Goal: Transaction & Acquisition: Purchase product/service

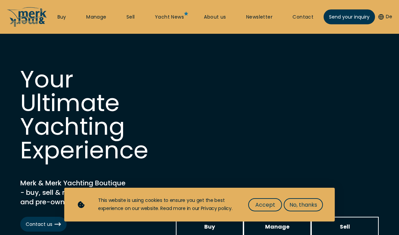
click at [266, 202] on span "Accept" at bounding box center [265, 205] width 20 height 8
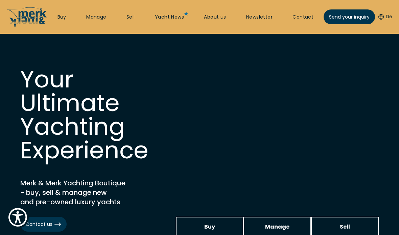
click at [63, 19] on link "Buy" at bounding box center [61, 17] width 9 height 7
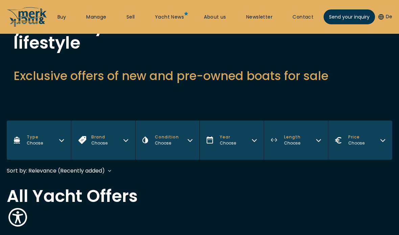
scroll to position [84, 0]
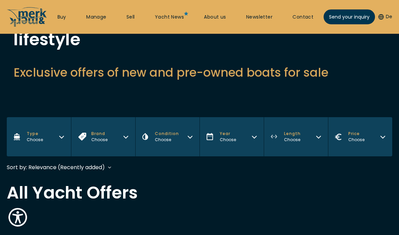
click at [122, 136] on button "Brand Choose" at bounding box center [103, 136] width 64 height 39
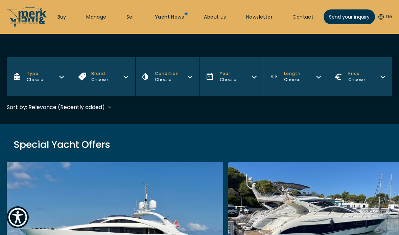
scroll to position [131, 0]
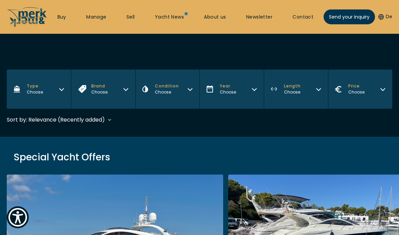
click at [188, 89] on icon "Condition" at bounding box center [190, 90] width 4 height 2
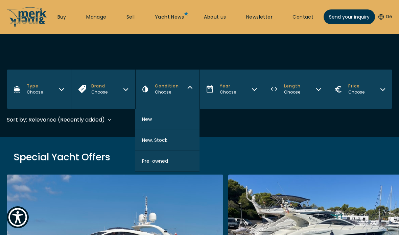
click at [178, 165] on button "Pre-owned" at bounding box center [167, 161] width 64 height 21
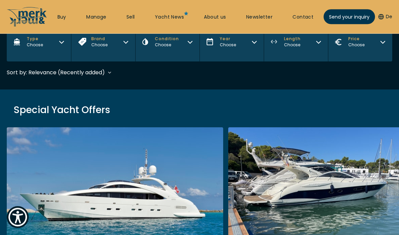
scroll to position [201, 0]
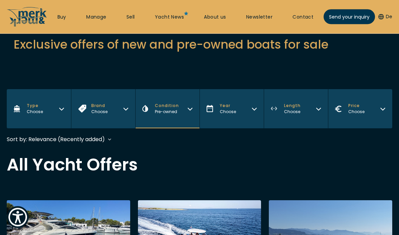
click at [123, 104] on button "Brand Choose" at bounding box center [103, 109] width 64 height 39
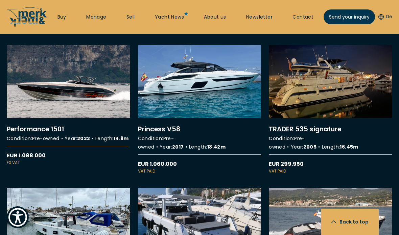
scroll to position [994, 0]
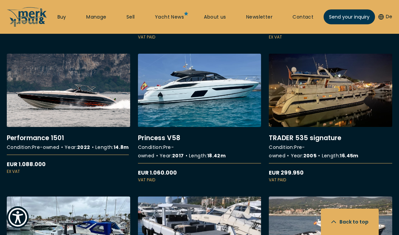
click at [354, 121] on link "More details about TRADER 535 signature" at bounding box center [330, 118] width 123 height 129
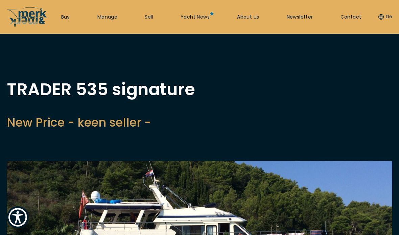
scroll to position [13, 0]
